Goal: Answer question/provide support: Share knowledge or assist other users

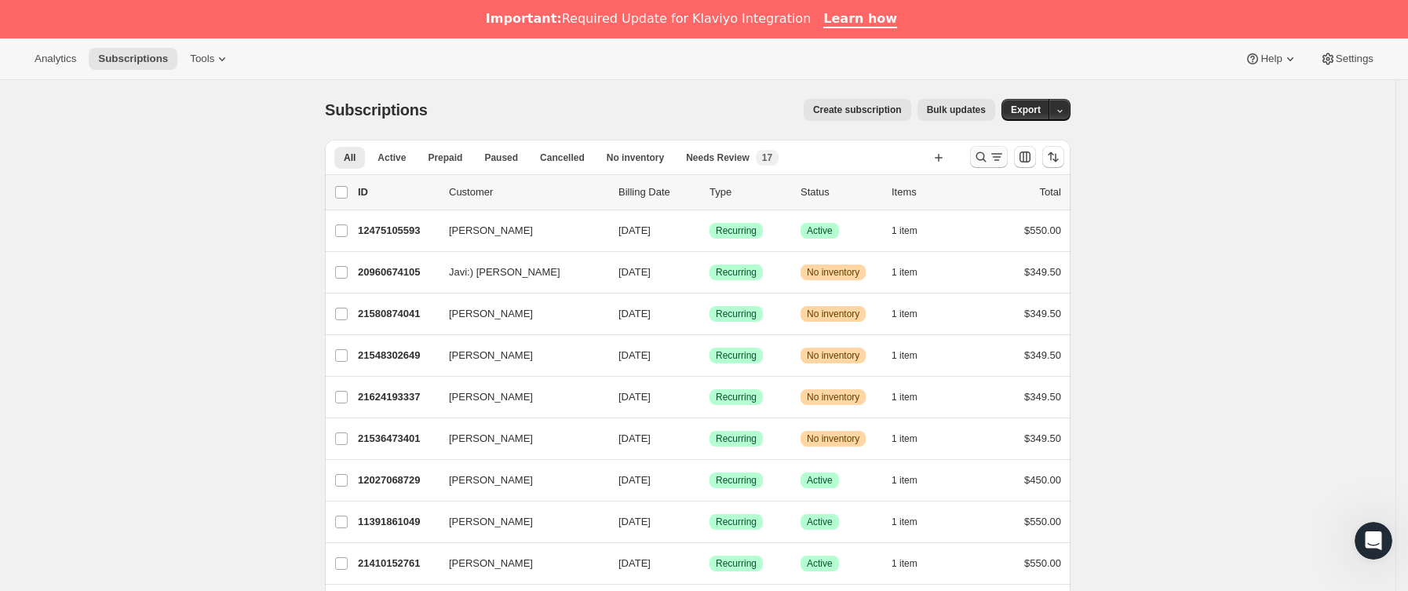
click at [999, 163] on icon "Buscar y filtrar resultados" at bounding box center [997, 157] width 16 height 16
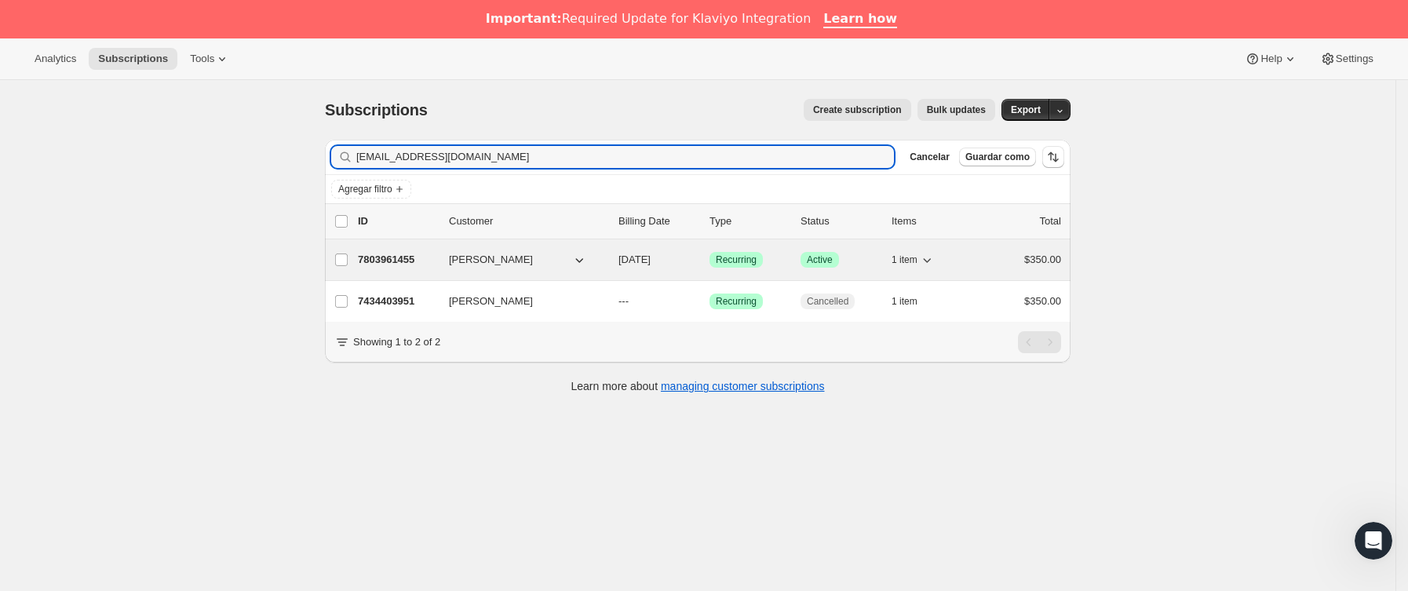
type input "[EMAIL_ADDRESS][DOMAIN_NAME]"
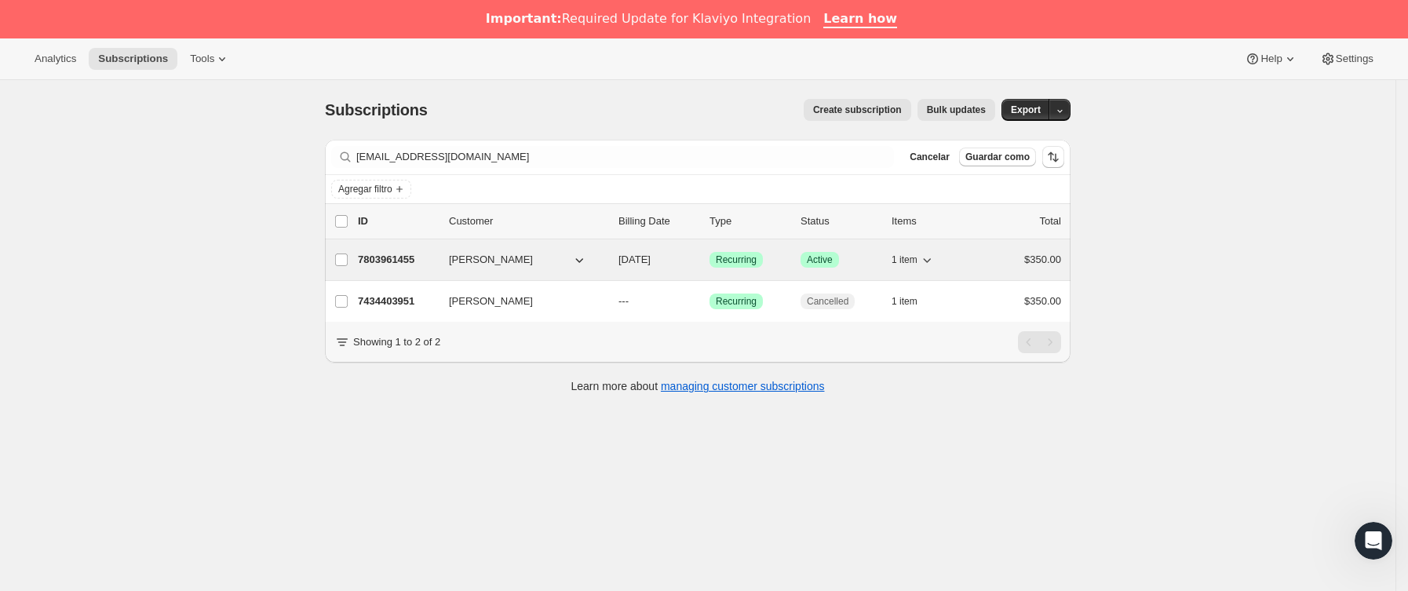
click at [412, 264] on p "7803961455" at bounding box center [397, 260] width 79 height 16
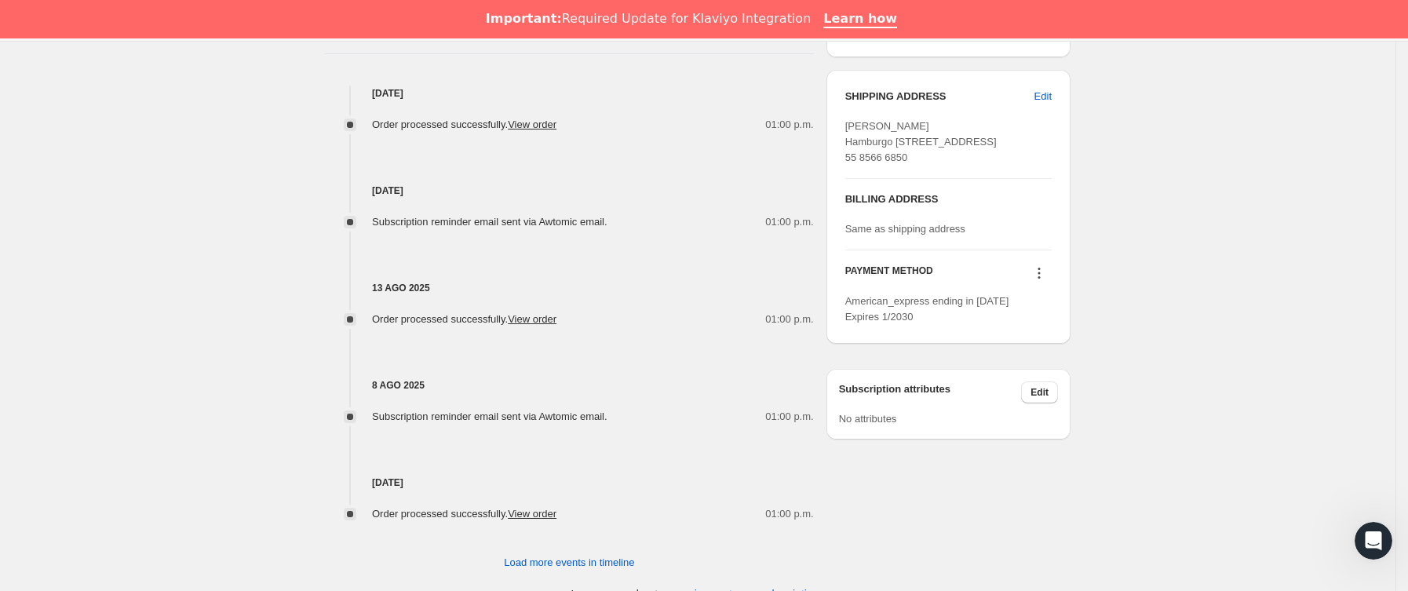
scroll to position [699, 0]
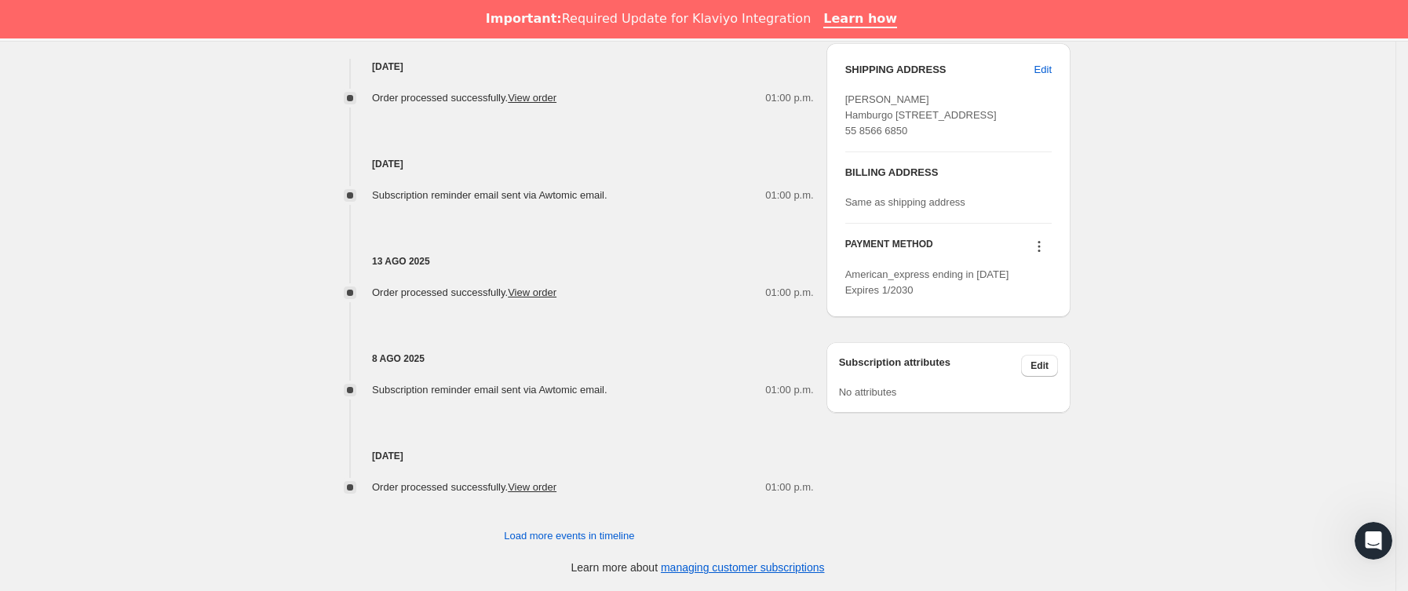
click at [1047, 254] on icon at bounding box center [1040, 247] width 16 height 16
click at [1060, 323] on span "Send link to update card" at bounding box center [1045, 326] width 110 height 12
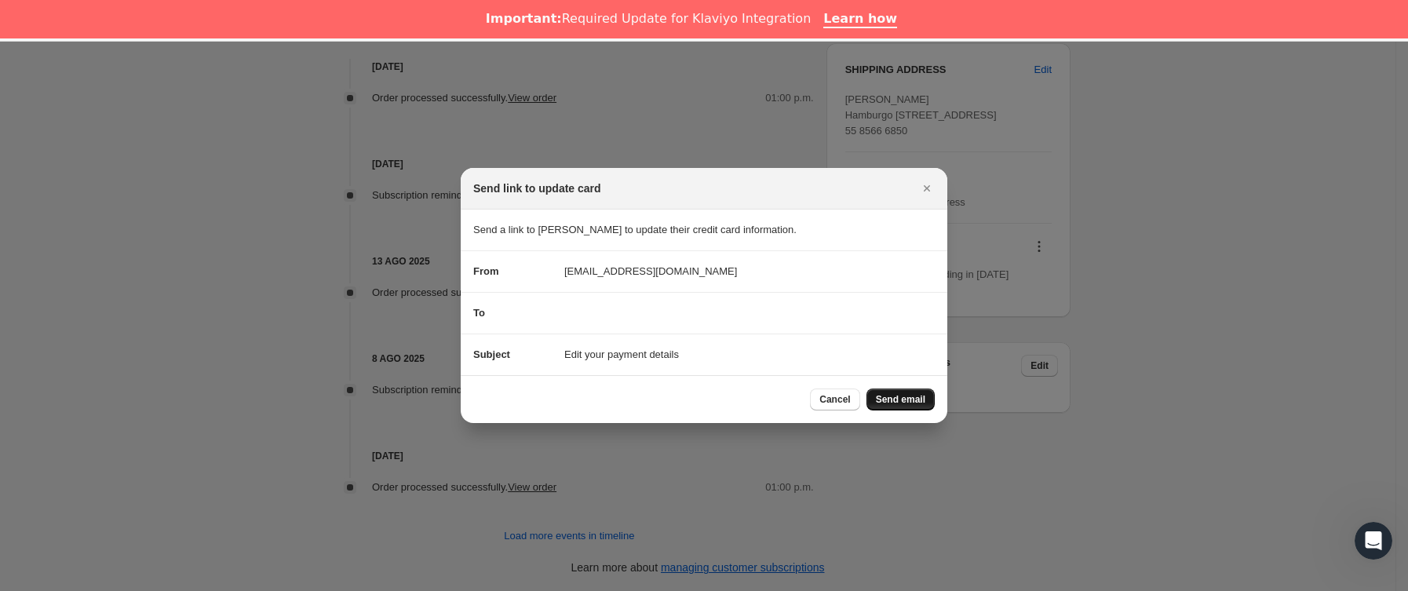
click at [921, 396] on span "Send email" at bounding box center [900, 399] width 49 height 13
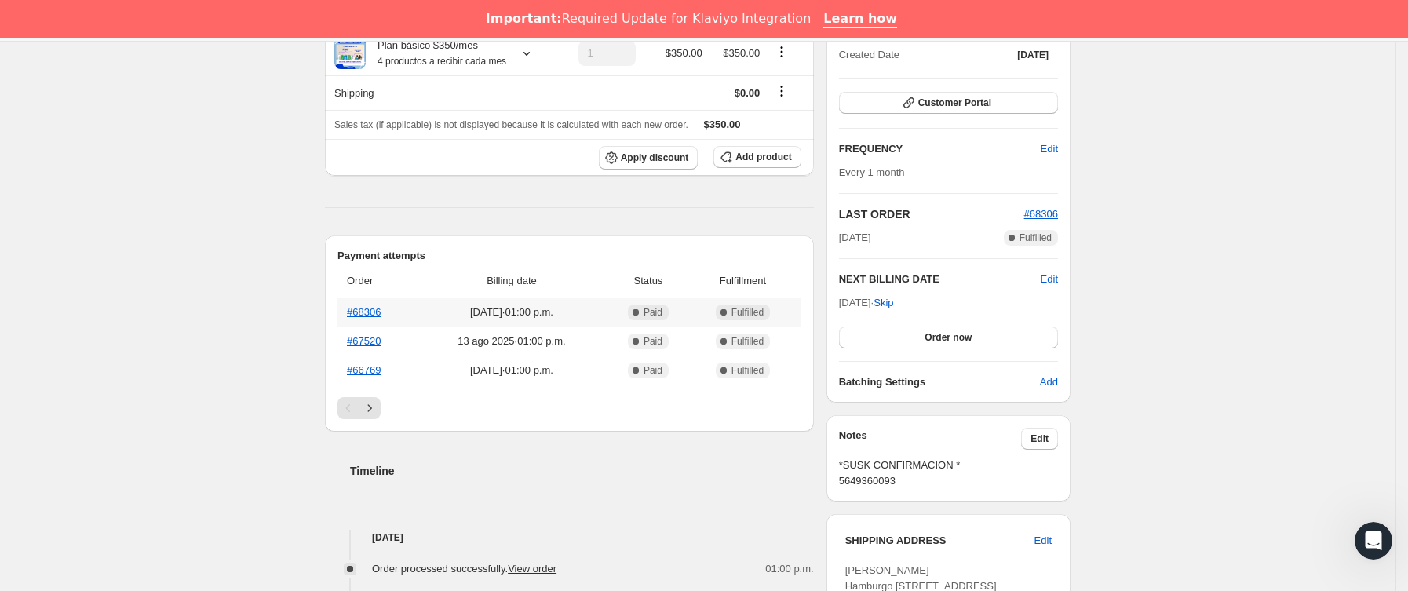
scroll to position [64, 0]
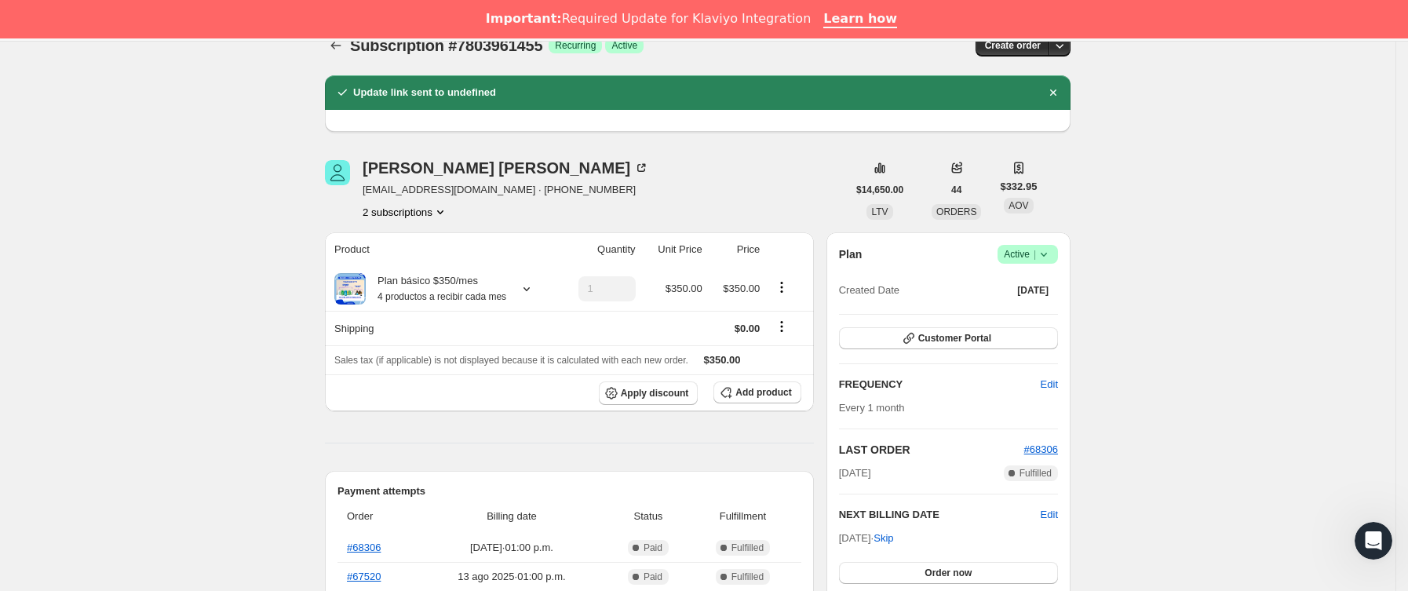
click at [331, 54] on div at bounding box center [337, 46] width 25 height 22
click at [342, 48] on icon "Subscriptions" at bounding box center [336, 46] width 16 height 16
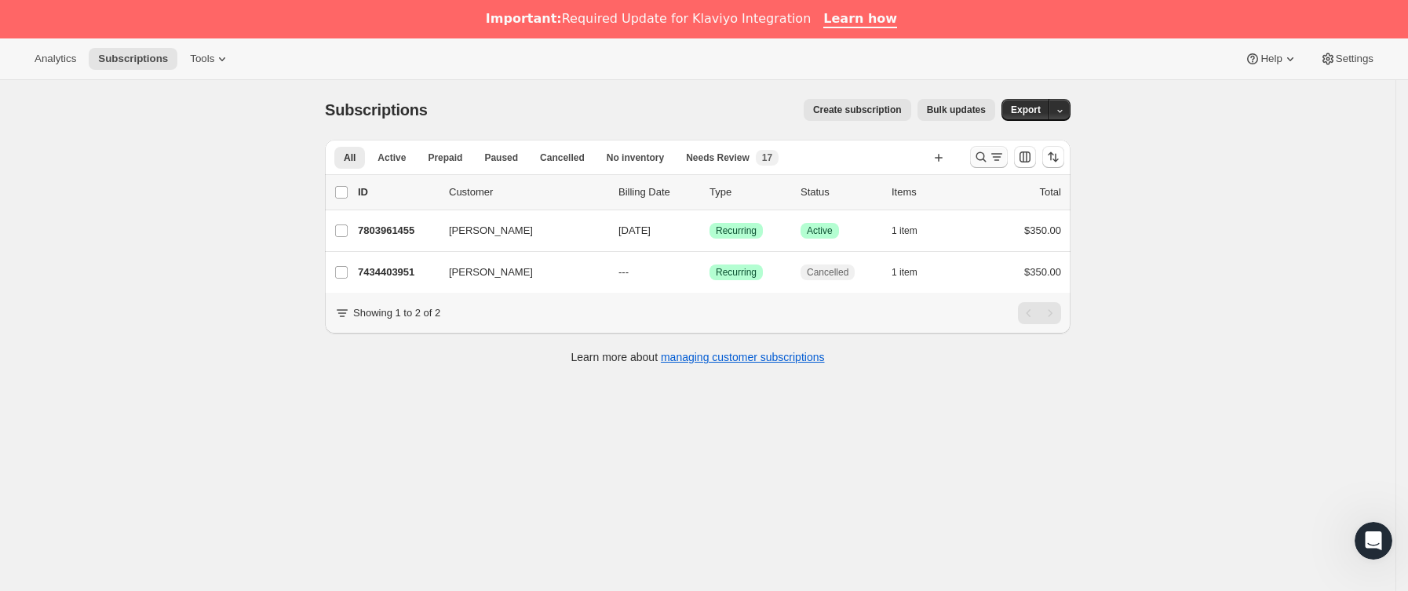
click at [996, 165] on icon "Buscar y filtrar resultados" at bounding box center [997, 157] width 16 height 16
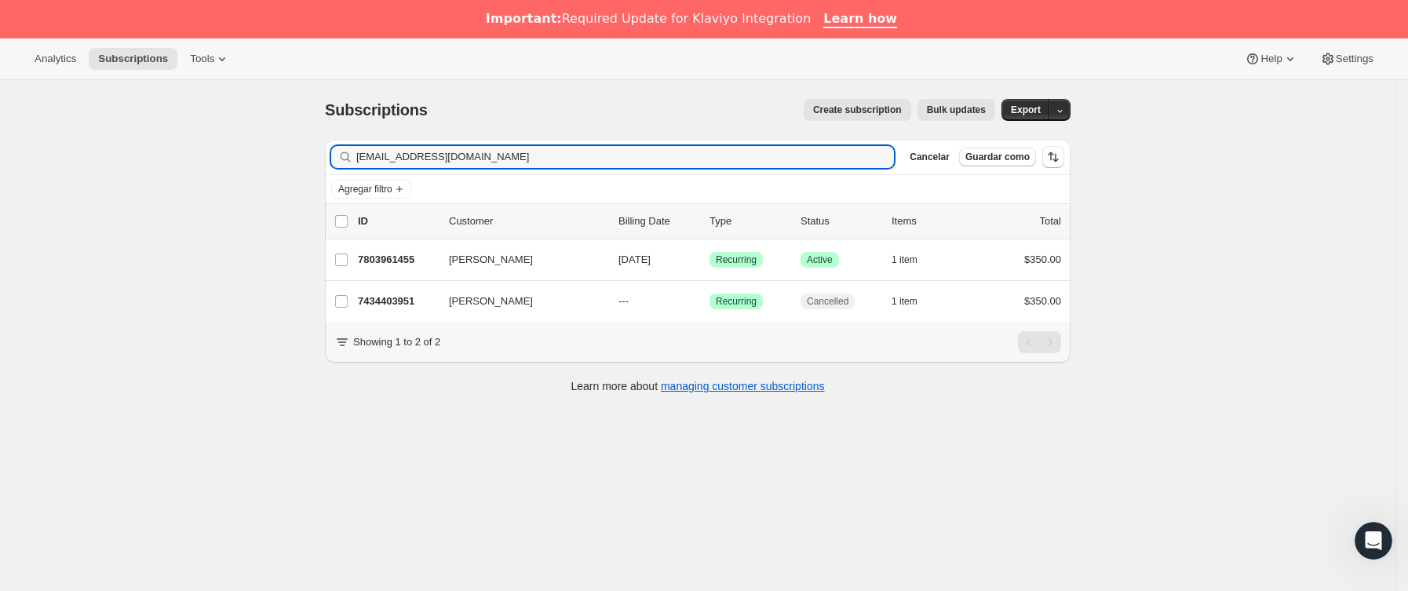
drag, startPoint x: 605, startPoint y: 161, endPoint x: 62, endPoint y: 158, distance: 543.3
click at [62, 158] on div "Subscriptions. Esta página está lista Subscriptions Create subscription Bulk up…" at bounding box center [698, 375] width 1396 height 591
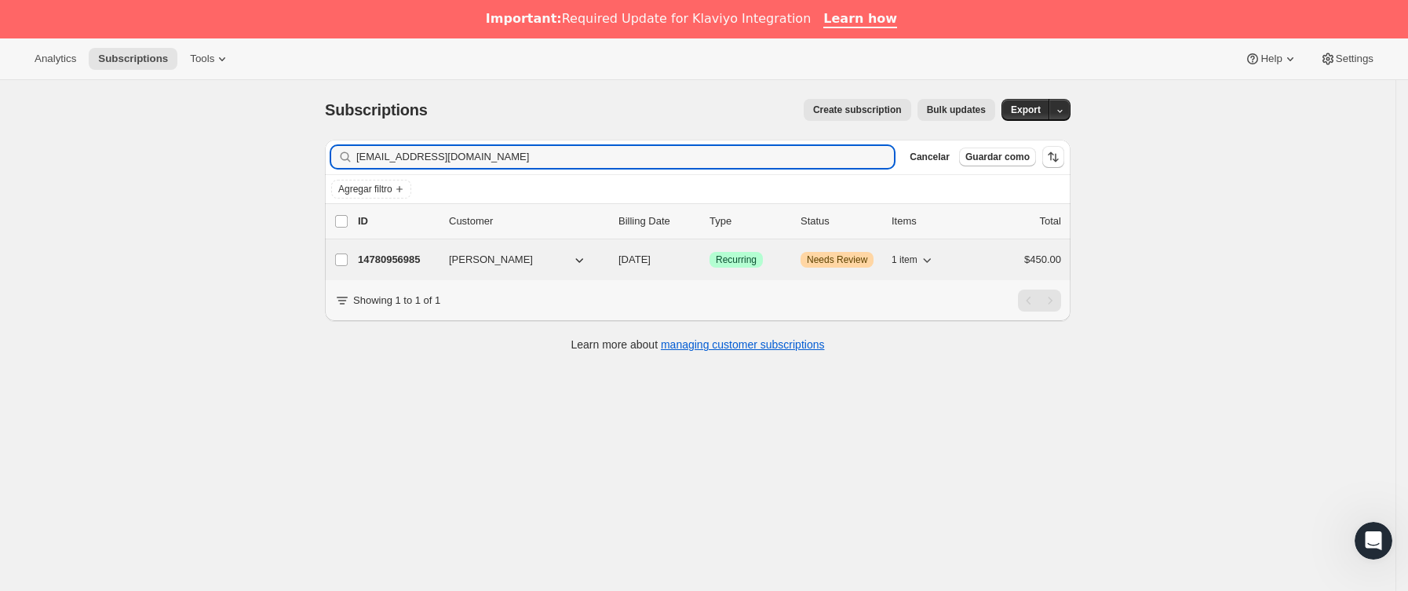
type input "[EMAIL_ADDRESS][DOMAIN_NAME]"
click at [429, 255] on p "14780956985" at bounding box center [397, 260] width 79 height 16
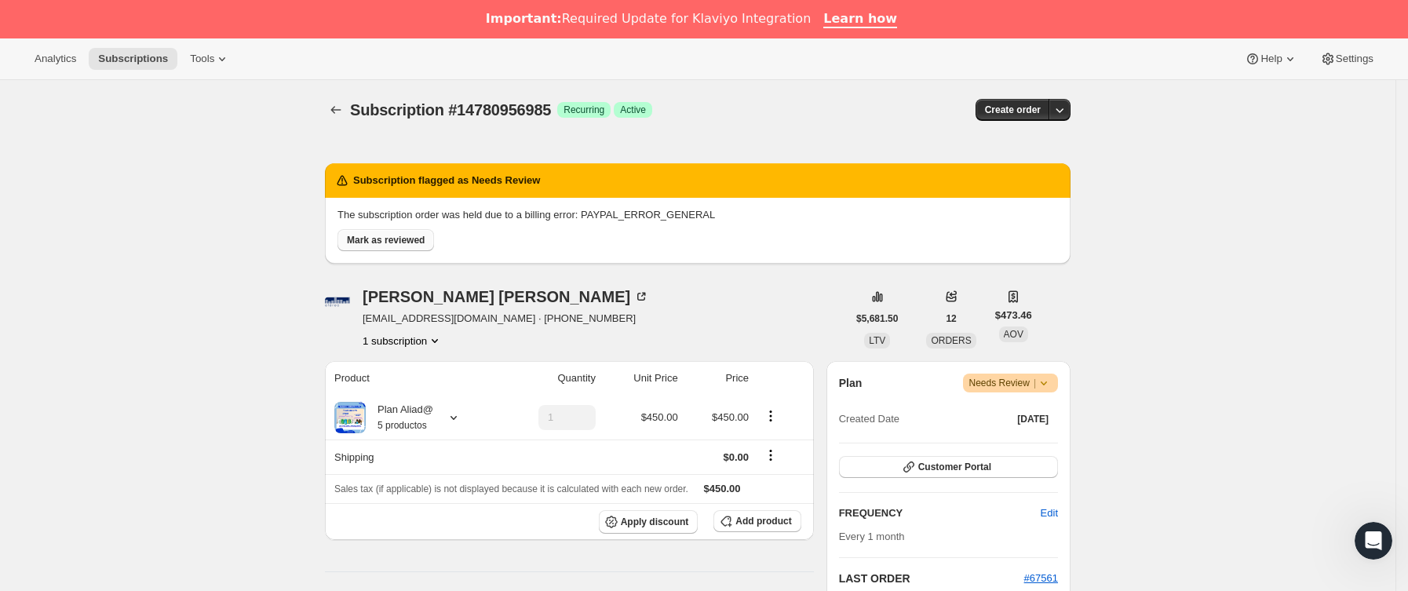
click at [408, 238] on span "Mark as reviewed" at bounding box center [386, 240] width 78 height 13
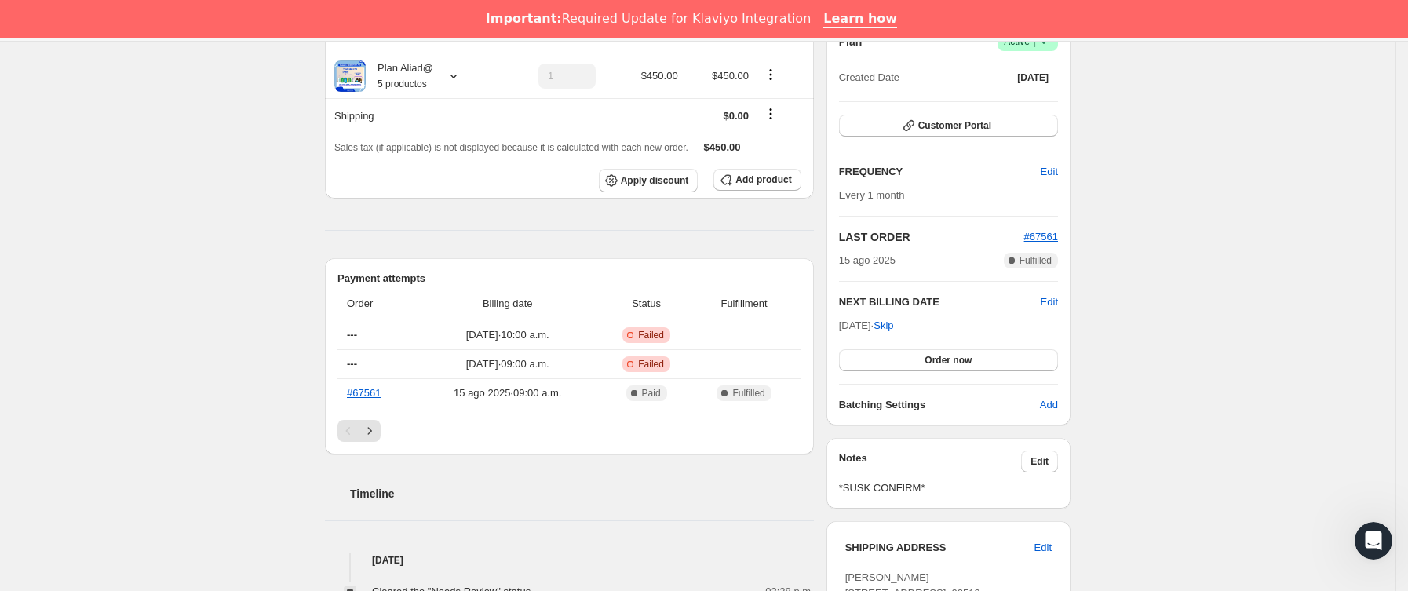
scroll to position [236, 0]
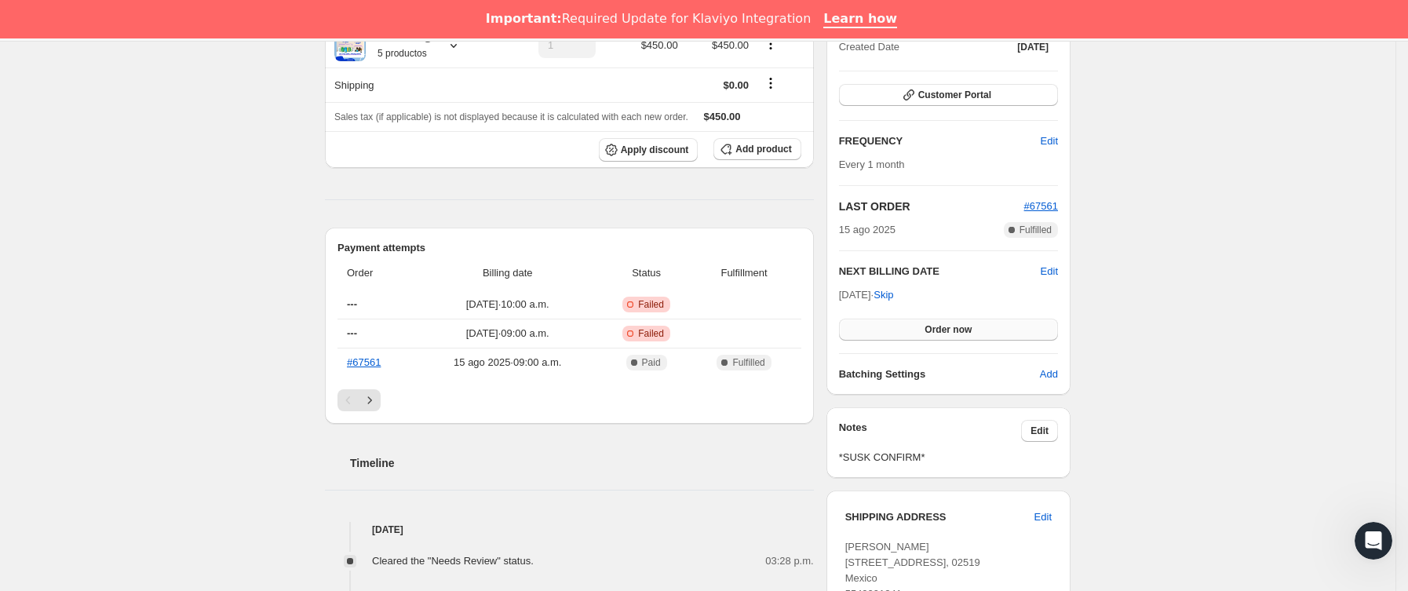
click at [912, 335] on button "Order now" at bounding box center [948, 330] width 219 height 22
click at [912, 334] on button "Click to confirm" at bounding box center [948, 330] width 219 height 22
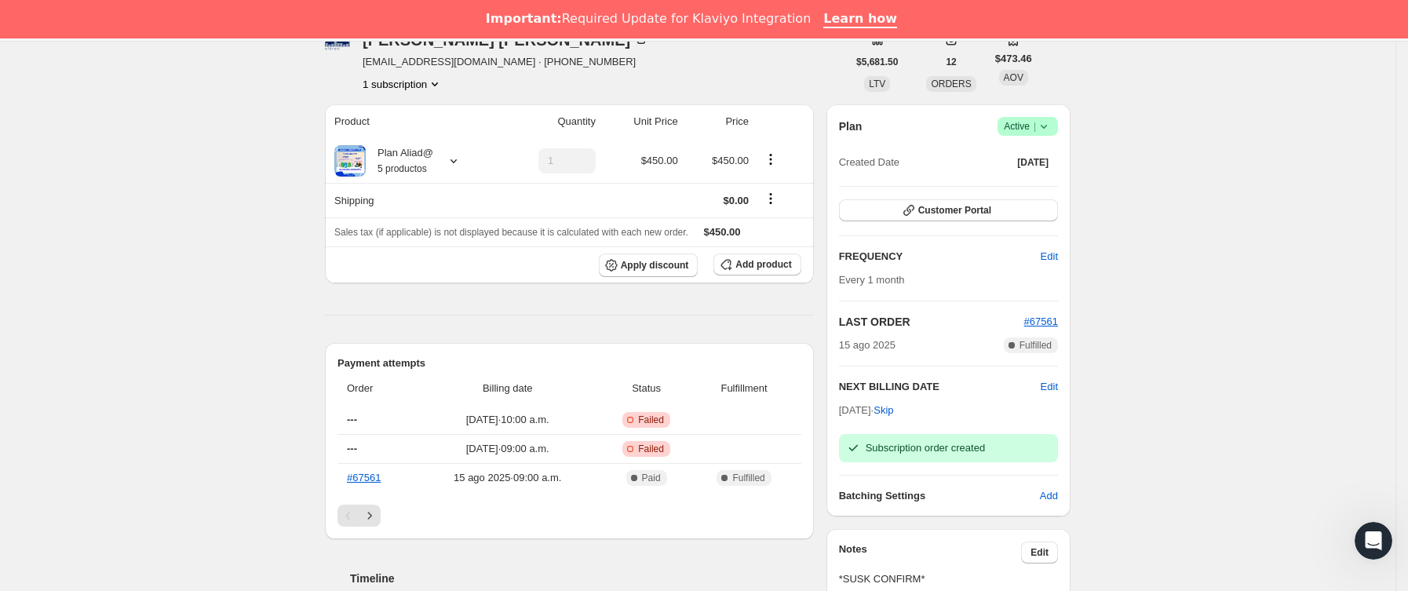
scroll to position [118, 0]
click at [1042, 318] on span "#67561" at bounding box center [1042, 324] width 34 height 12
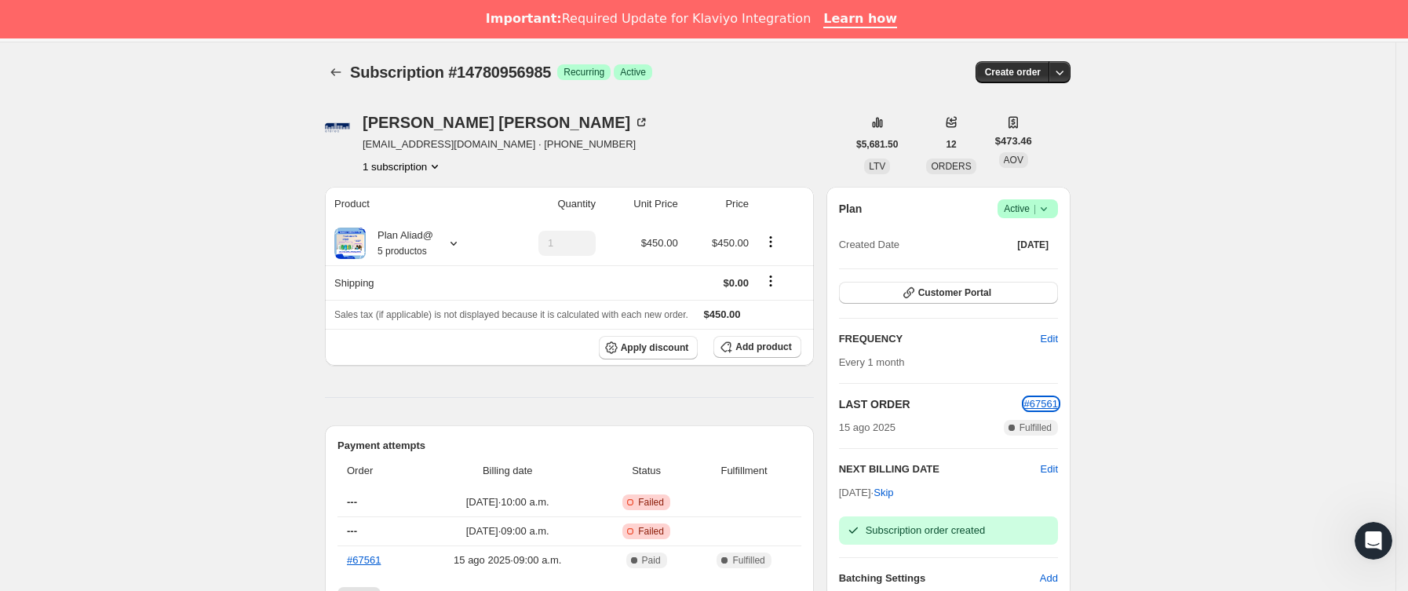
scroll to position [0, 0]
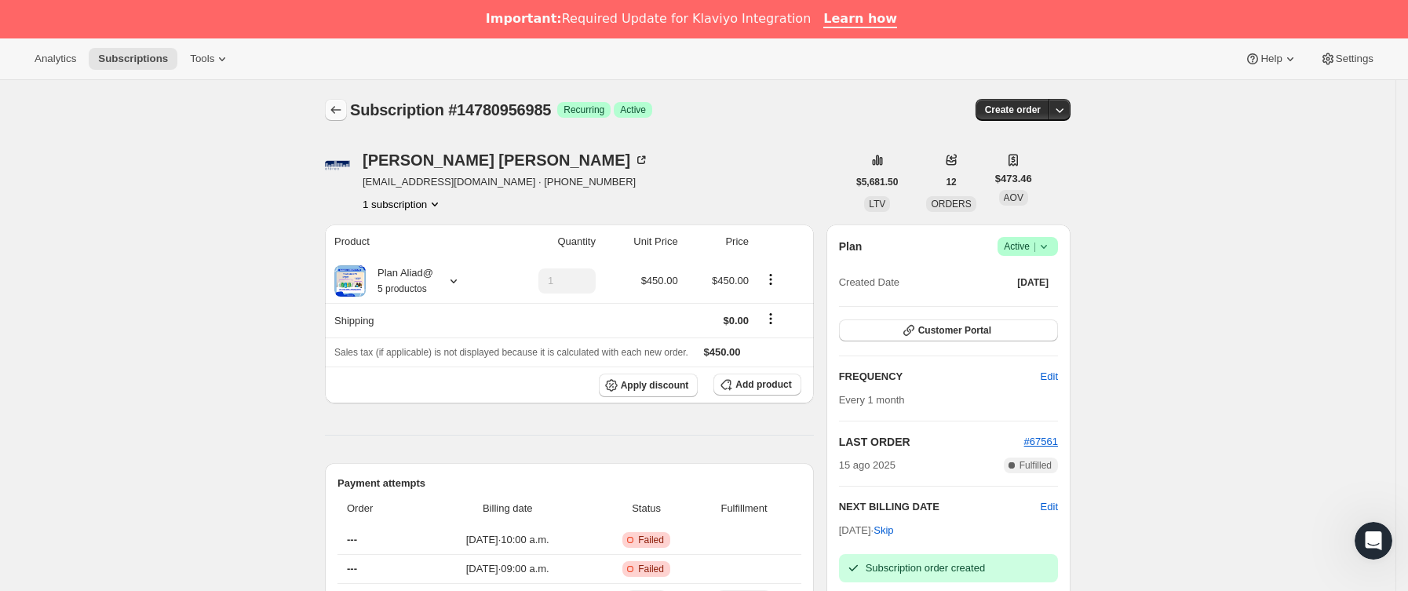
click at [334, 104] on icon "Subscriptions" at bounding box center [336, 110] width 16 height 16
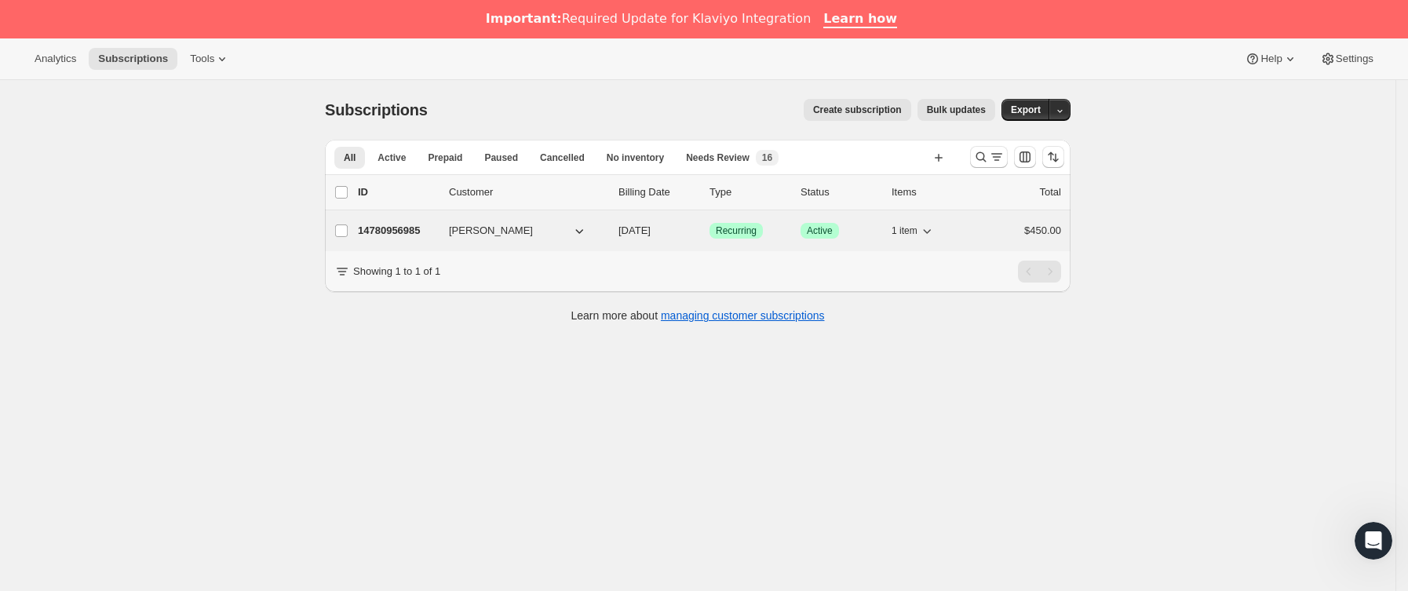
click at [403, 233] on p "14780956985" at bounding box center [397, 231] width 79 height 16
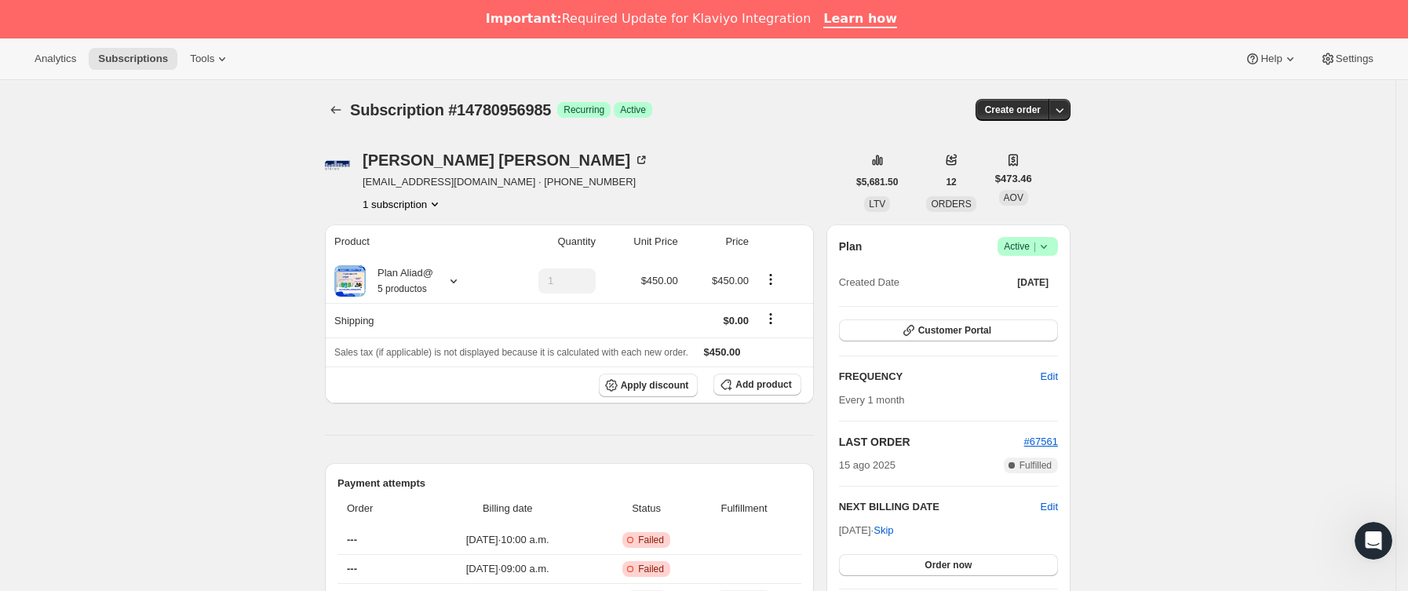
scroll to position [118, 0]
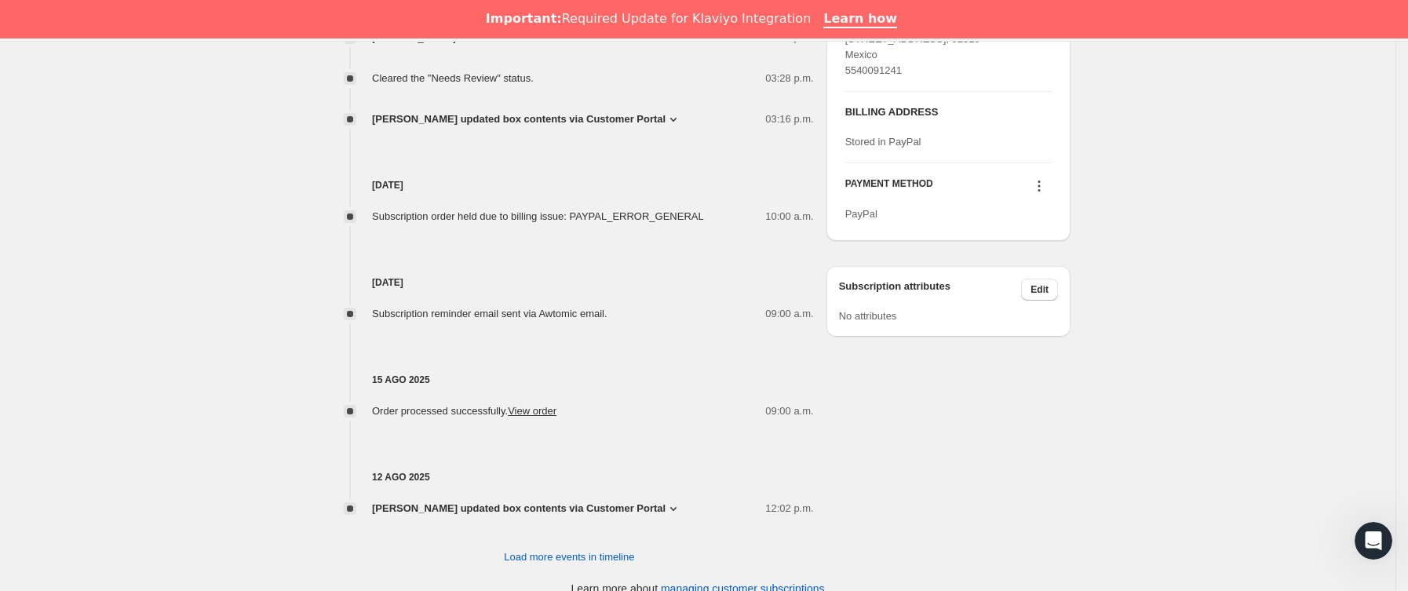
scroll to position [780, 0]
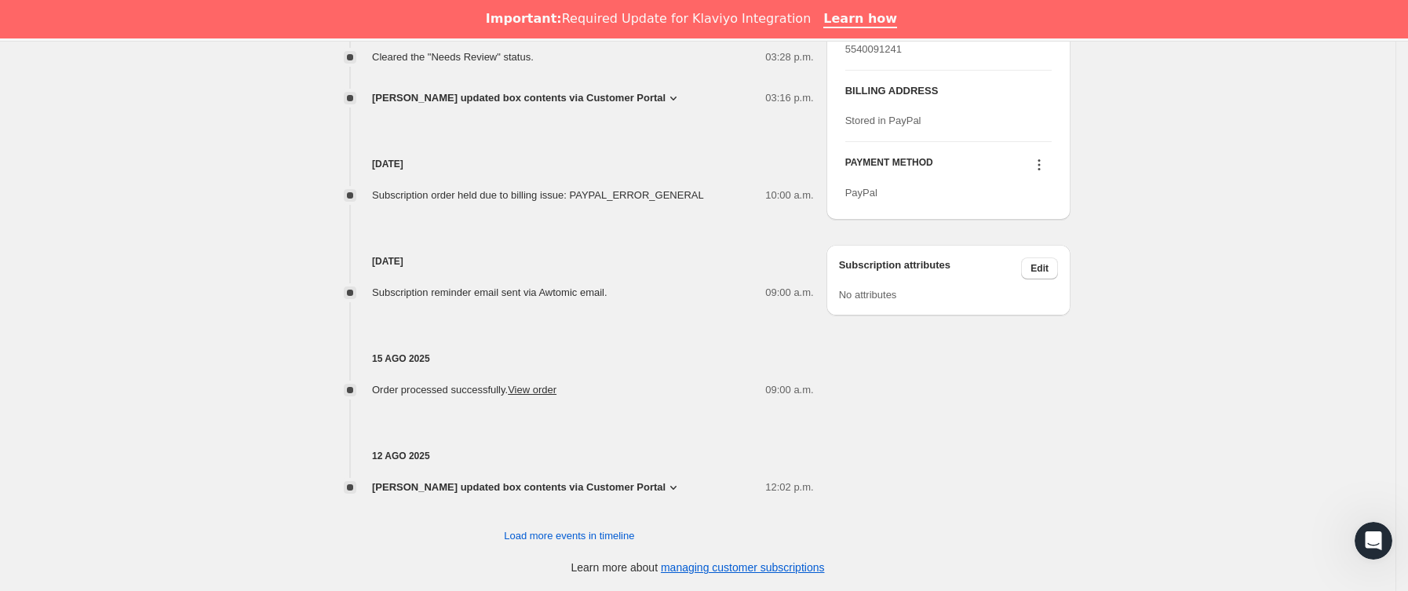
click at [1046, 173] on icon at bounding box center [1040, 165] width 16 height 16
click at [1034, 219] on button "Send link to update card" at bounding box center [1044, 228] width 119 height 25
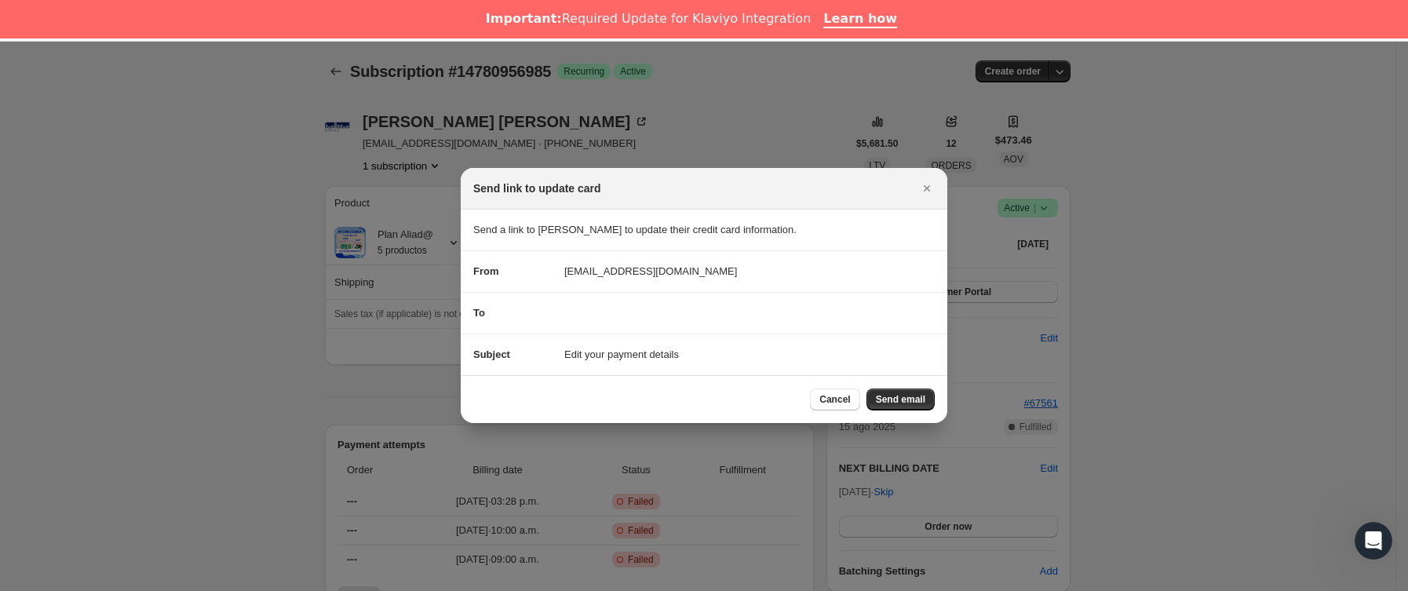
scroll to position [742, 0]
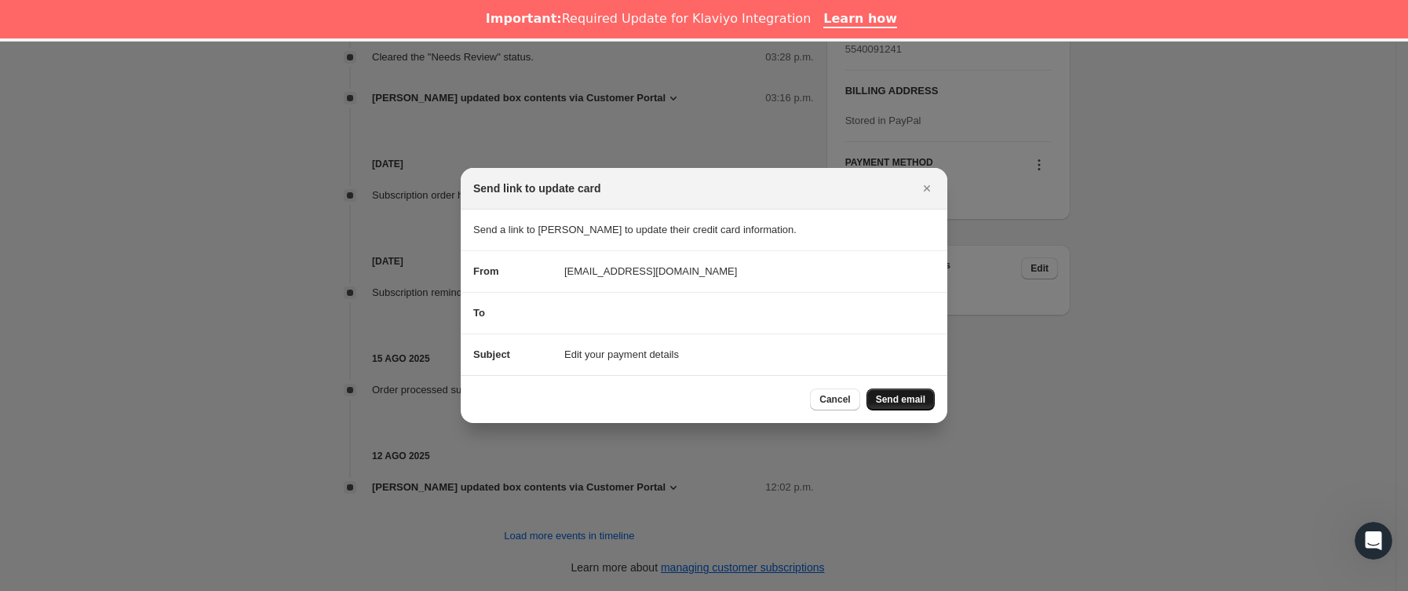
drag, startPoint x: 896, startPoint y: 415, endPoint x: 896, endPoint y: 396, distance: 18.8
click at [896, 408] on div "Cancel Send email" at bounding box center [704, 399] width 487 height 48
click at [896, 394] on span "Send email" at bounding box center [900, 399] width 49 height 13
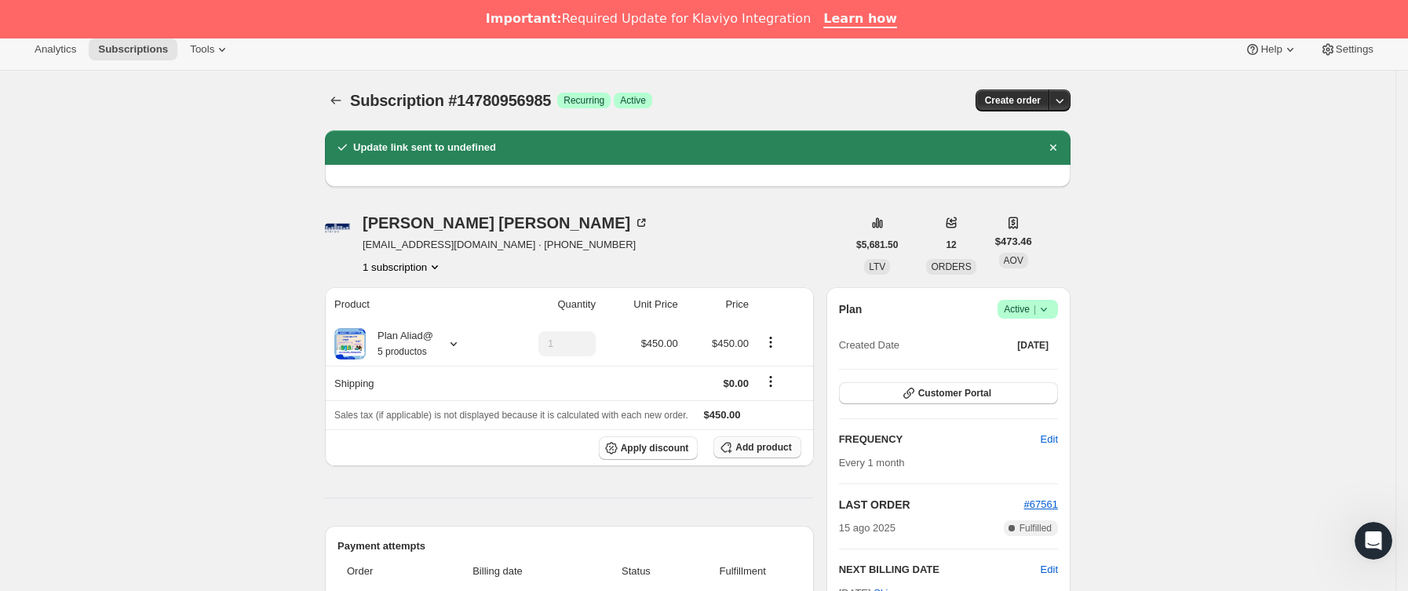
scroll to position [0, 0]
